Goal: Transaction & Acquisition: Purchase product/service

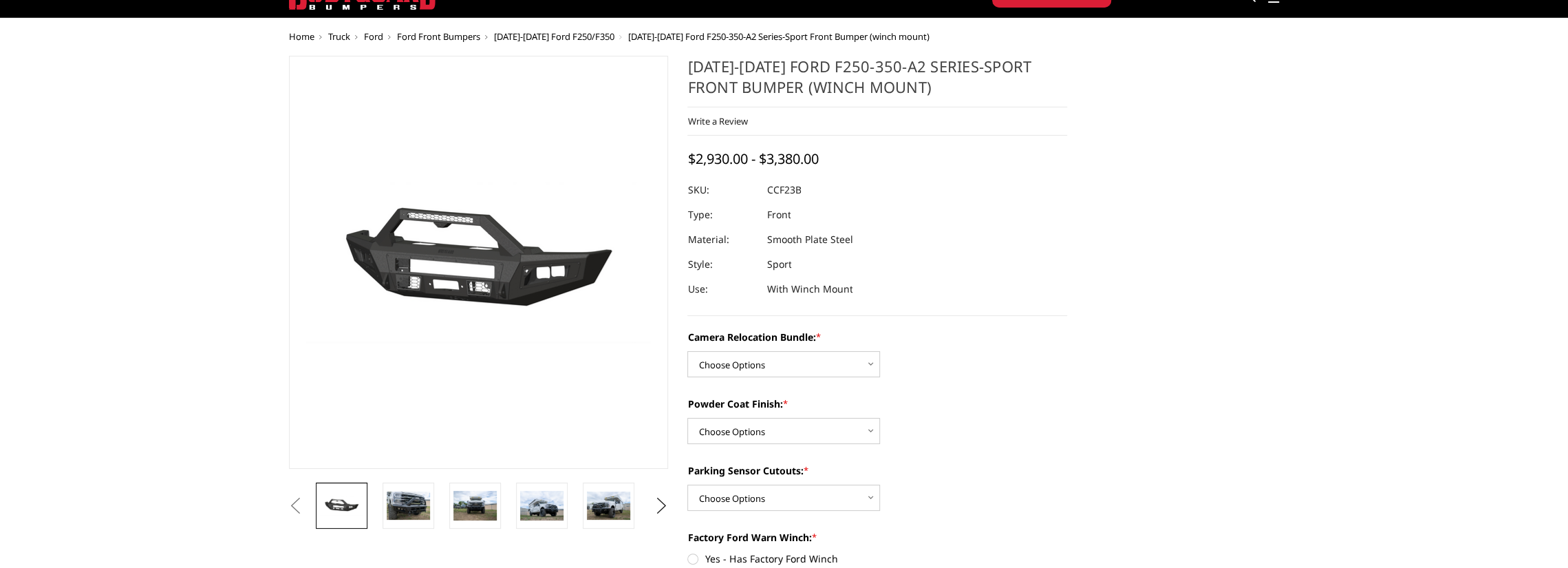
scroll to position [69, 0]
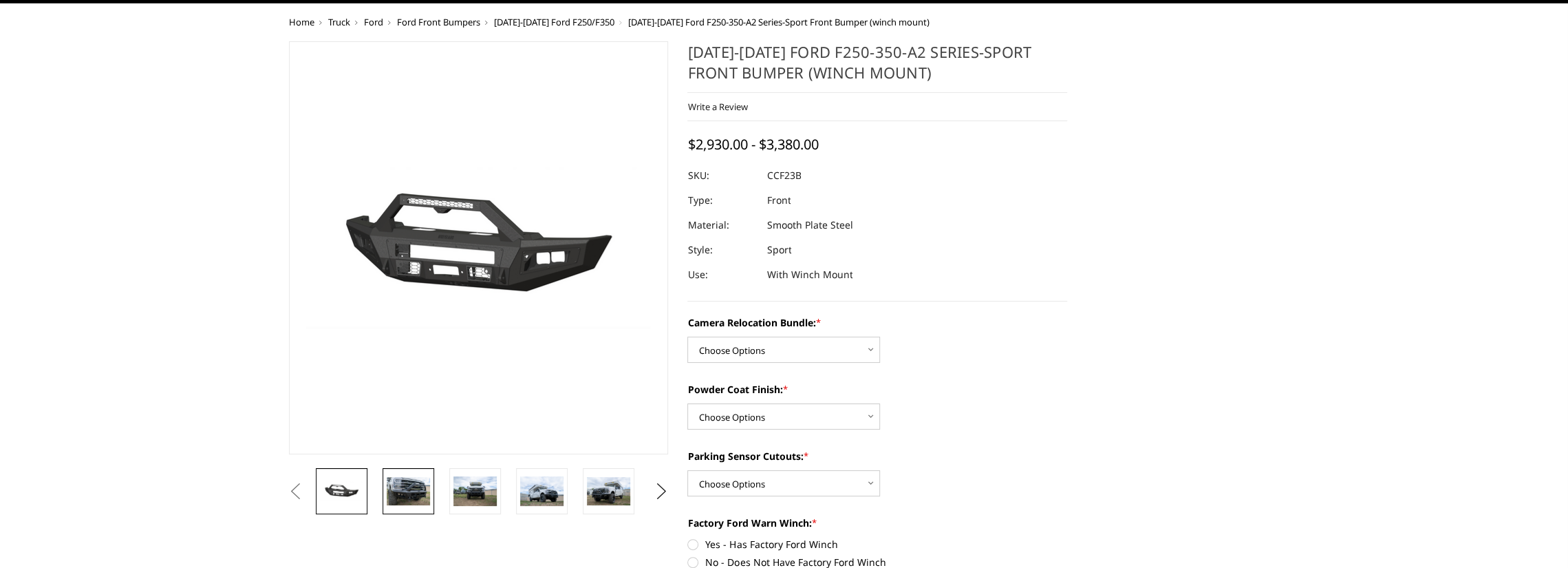
click at [425, 494] on img at bounding box center [408, 491] width 43 height 29
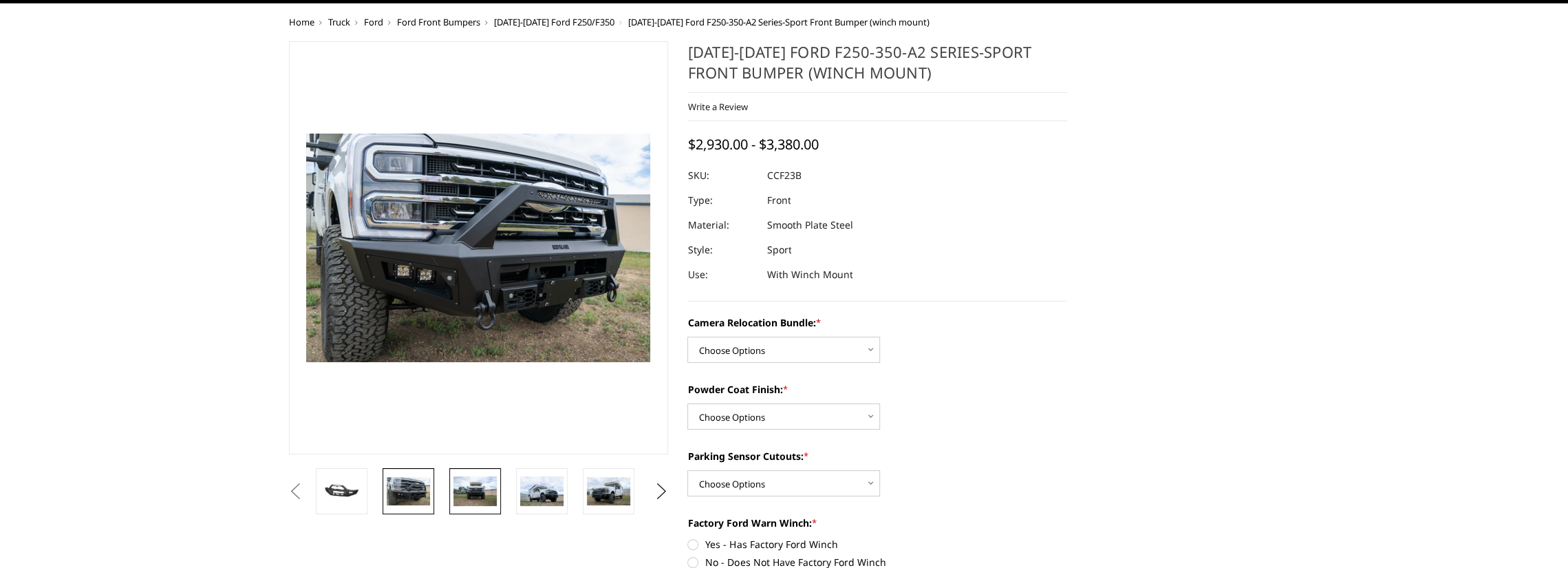
click at [462, 484] on img at bounding box center [475, 490] width 43 height 29
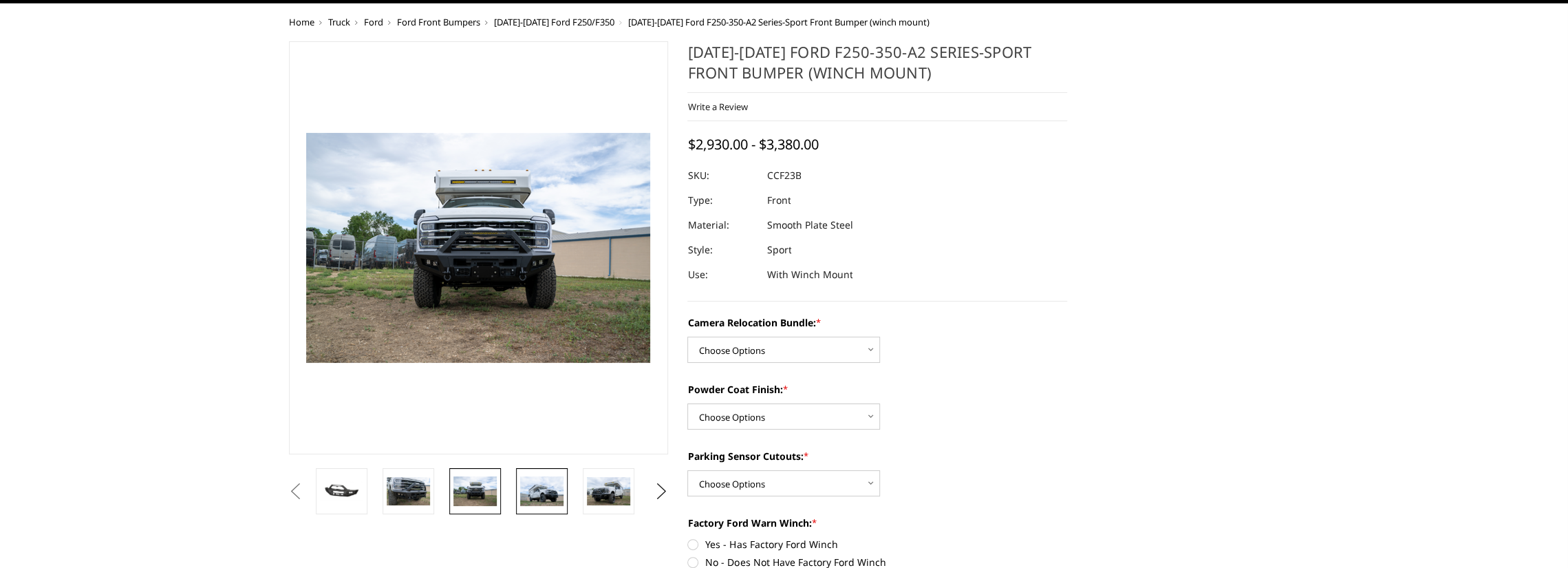
click at [529, 484] on img at bounding box center [542, 490] width 43 height 29
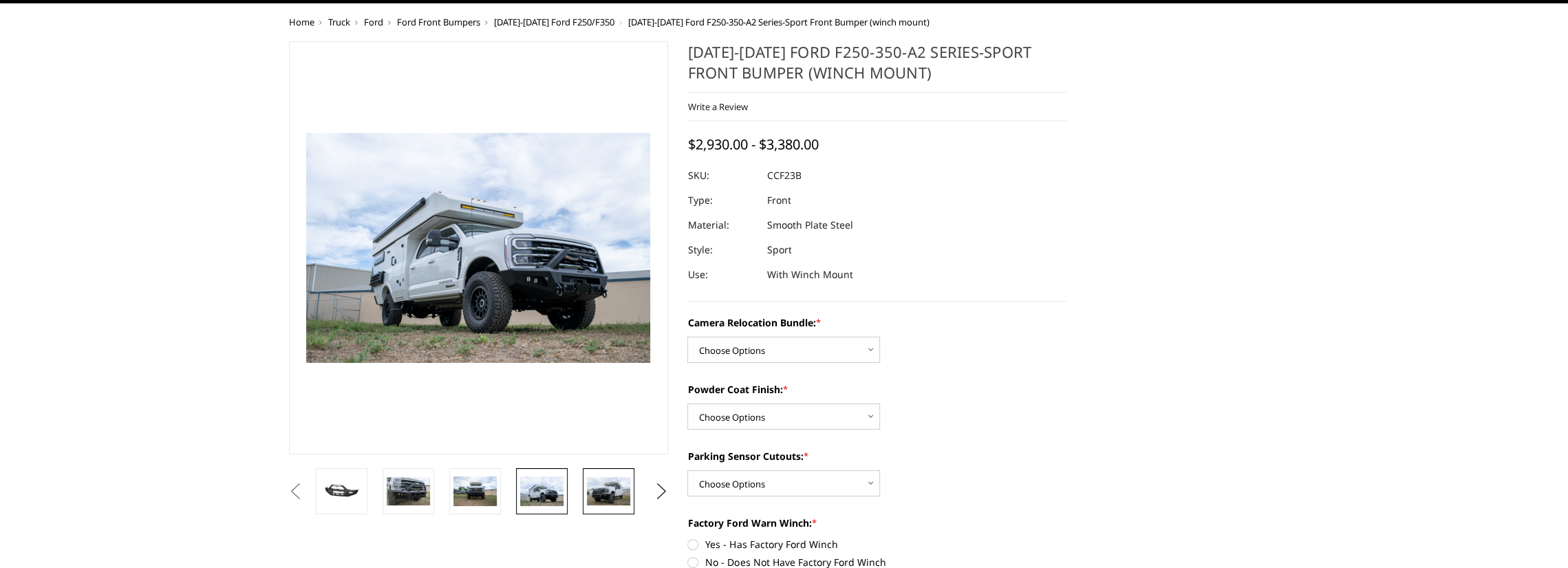
click at [612, 491] on img at bounding box center [608, 491] width 43 height 29
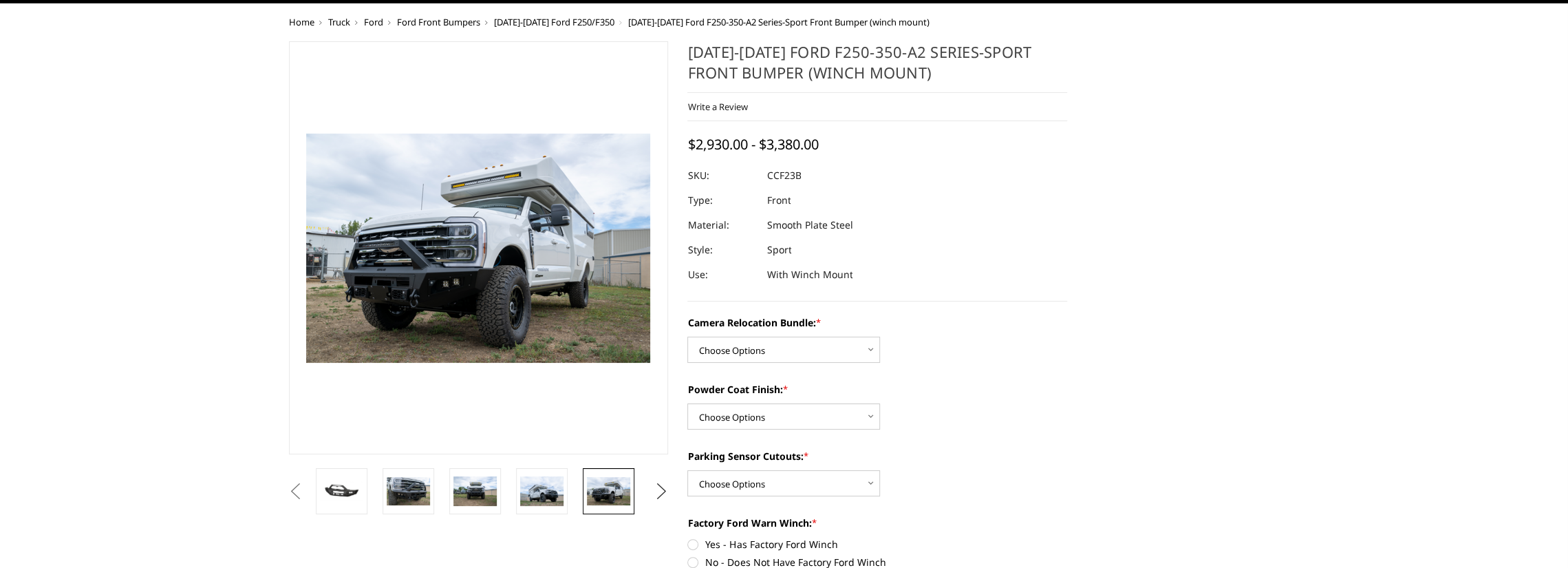
click at [658, 486] on button "Next" at bounding box center [661, 491] width 21 height 21
click at [621, 491] on img at bounding box center [608, 491] width 43 height 29
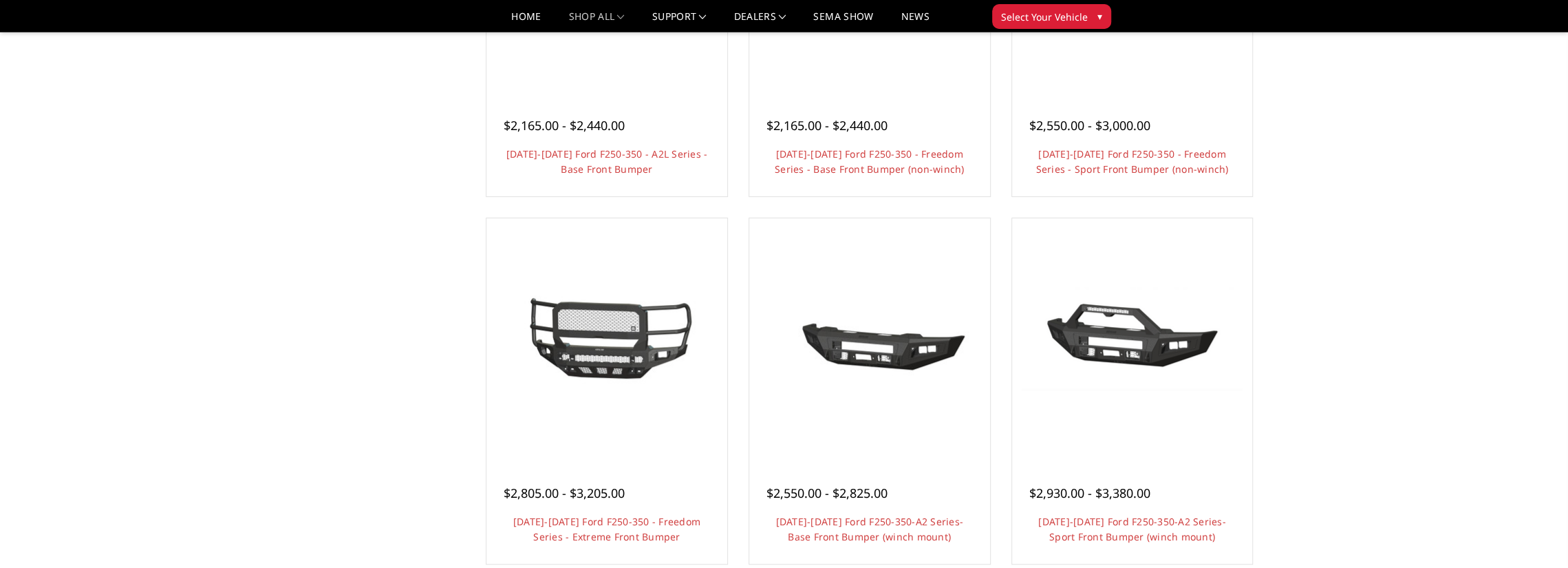
scroll to position [686, 0]
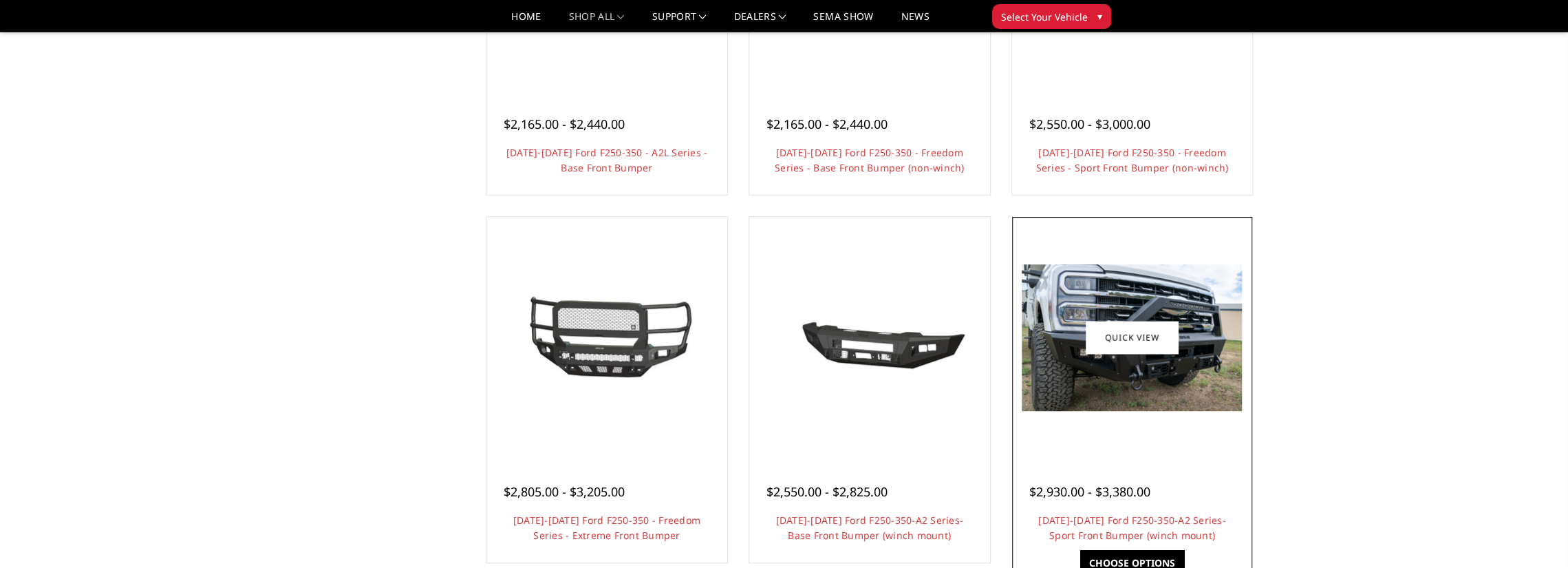
click at [1043, 262] on div at bounding box center [1132, 337] width 234 height 234
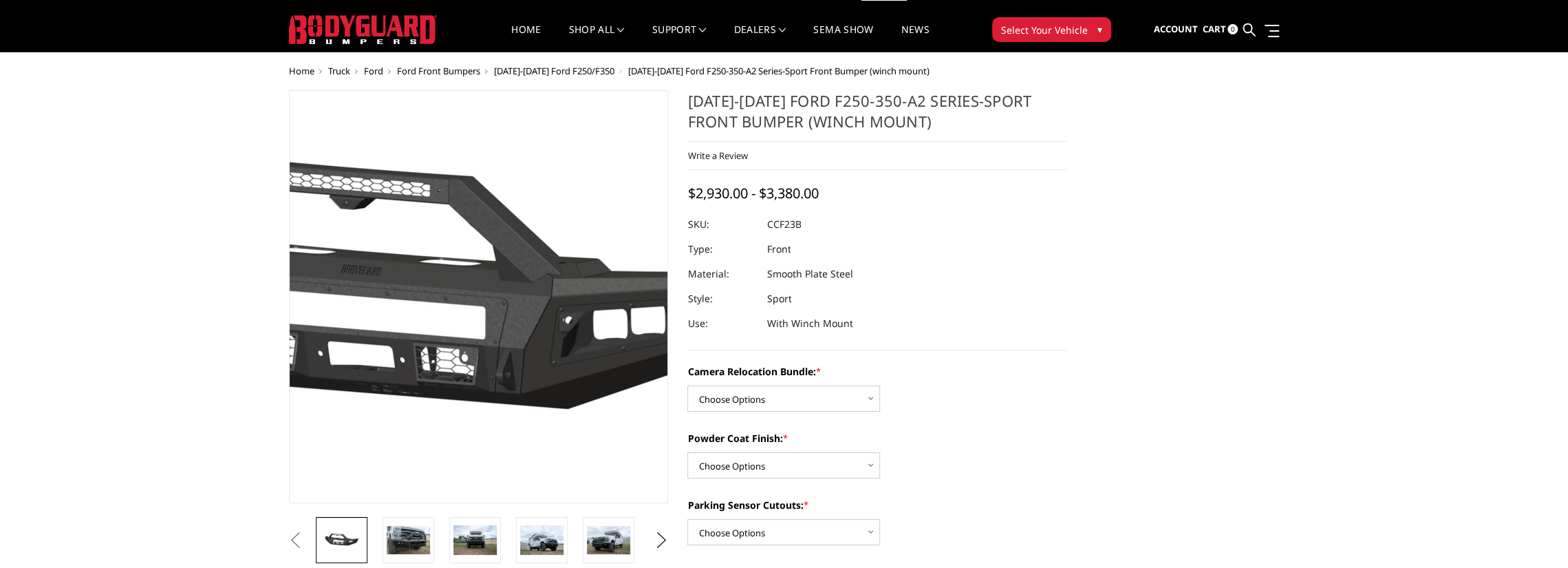
scroll to position [45, 0]
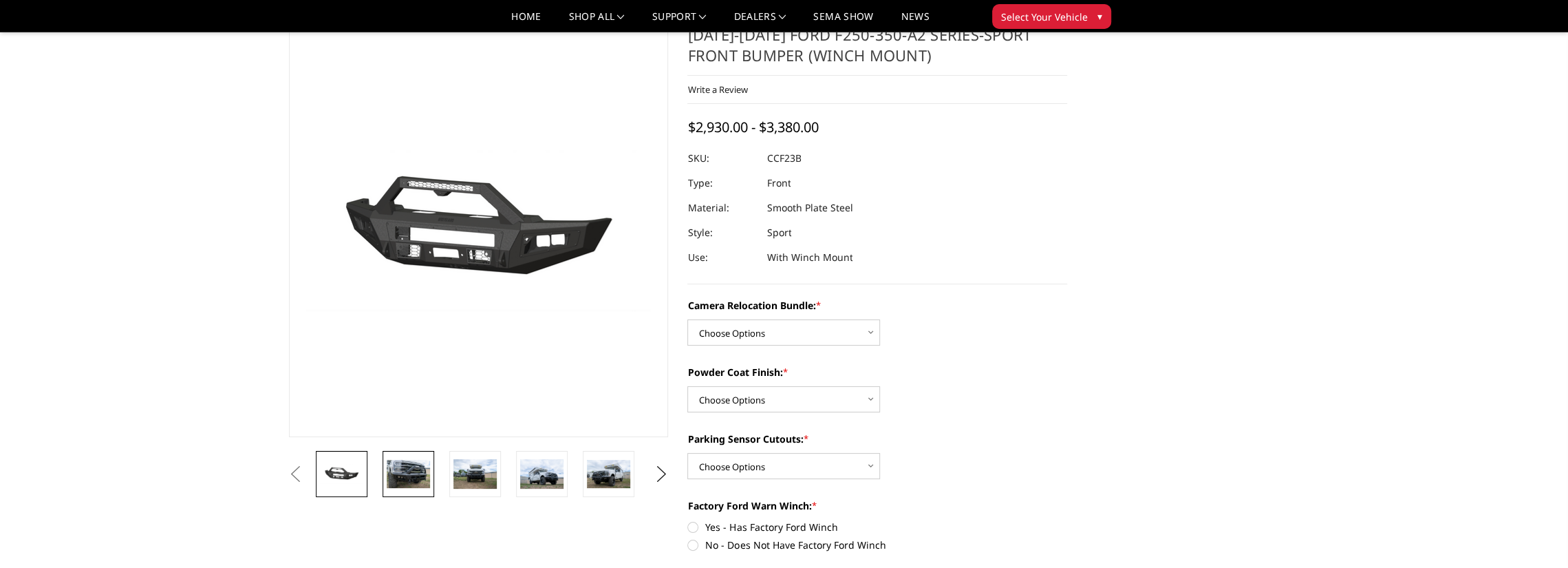
click at [420, 476] on img at bounding box center [408, 474] width 43 height 29
